Goal: Task Accomplishment & Management: Use online tool/utility

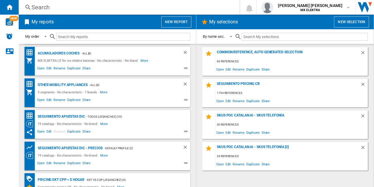
scroll to position [197, 0]
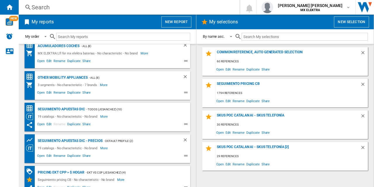
click at [174, 25] on button "New report" at bounding box center [176, 21] width 30 height 11
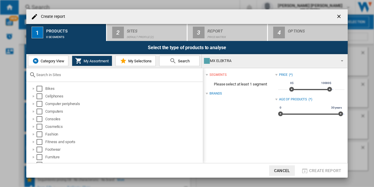
click at [41, 63] on span "Category View" at bounding box center [51, 61] width 25 height 4
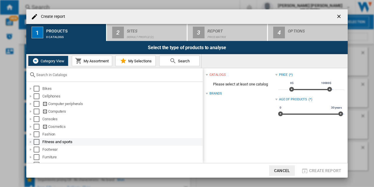
scroll to position [50, 0]
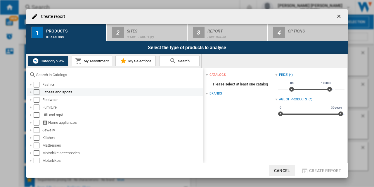
click at [34, 93] on div "Select" at bounding box center [37, 92] width 6 height 6
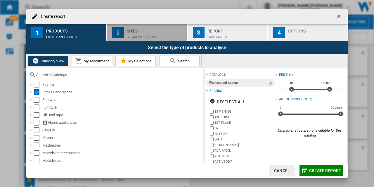
click at [133, 30] on div "Sites" at bounding box center [156, 29] width 58 height 6
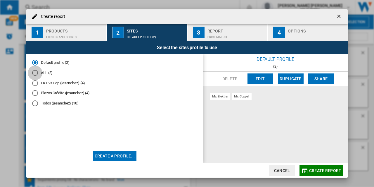
click at [36, 75] on div "ALL (8)" at bounding box center [35, 73] width 6 height 6
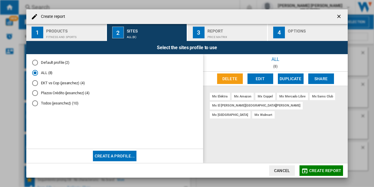
click at [212, 34] on div "Price Matrix" at bounding box center [236, 35] width 58 height 6
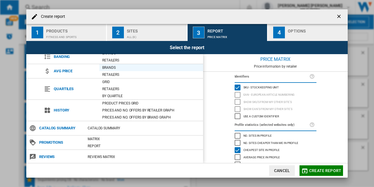
scroll to position [47, 0]
click at [289, 39] on button "4 Options" at bounding box center [308, 32] width 80 height 17
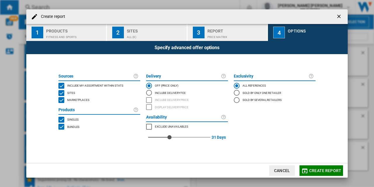
click at [316, 172] on span "Create report" at bounding box center [325, 170] width 32 height 5
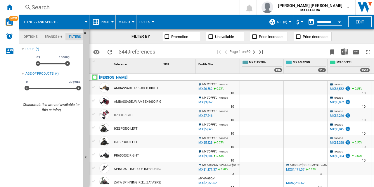
click at [112, 22] on div at bounding box center [112, 21] width 3 height 1
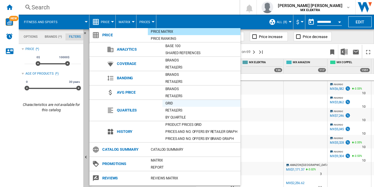
click at [170, 104] on div "Grid" at bounding box center [201, 103] width 78 height 6
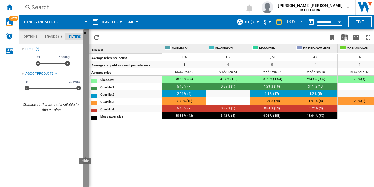
click at [85, 154] on ng-md-icon "Hide" at bounding box center [86, 157] width 7 height 7
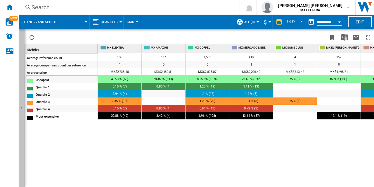
click at [20, 100] on button "Show" at bounding box center [22, 108] width 6 height 158
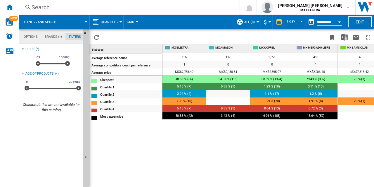
click at [101, 23] on span "Quartiles" at bounding box center [109, 22] width 17 height 4
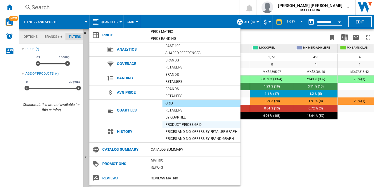
click at [178, 125] on div "Product prices grid" at bounding box center [201, 125] width 78 height 6
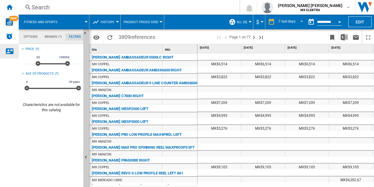
click at [11, 46] on div "Contact us" at bounding box center [9, 51] width 19 height 15
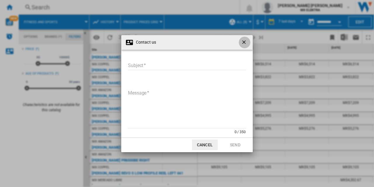
click at [242, 40] on ng-md-icon "getI18NText('BUTTONS.CLOSE_DIALOG')" at bounding box center [244, 42] width 7 height 7
